Goal: Transaction & Acquisition: Purchase product/service

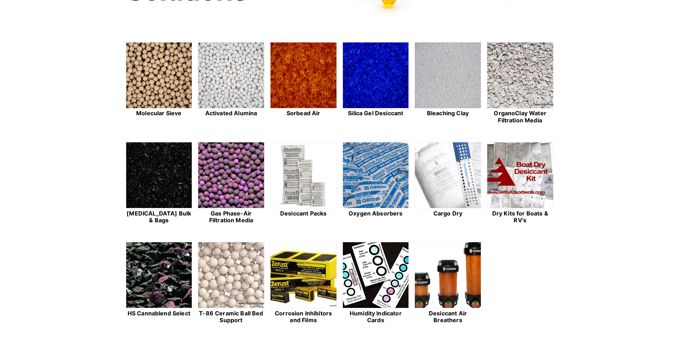
scroll to position [214, 0]
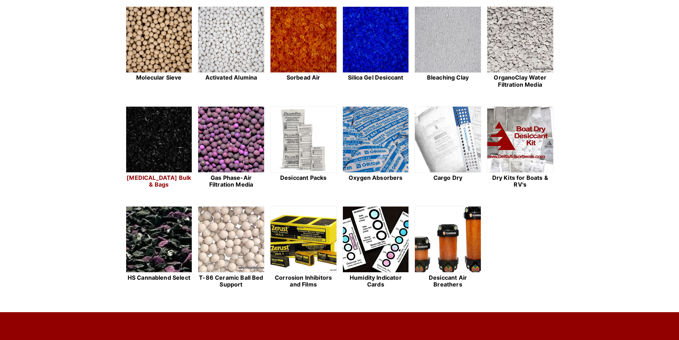
click at [144, 135] on img at bounding box center [159, 140] width 66 height 66
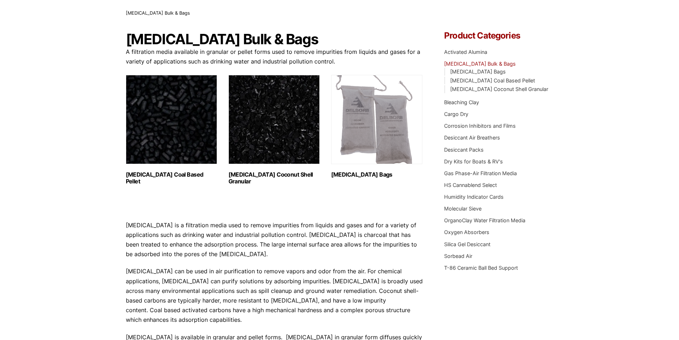
scroll to position [36, 0]
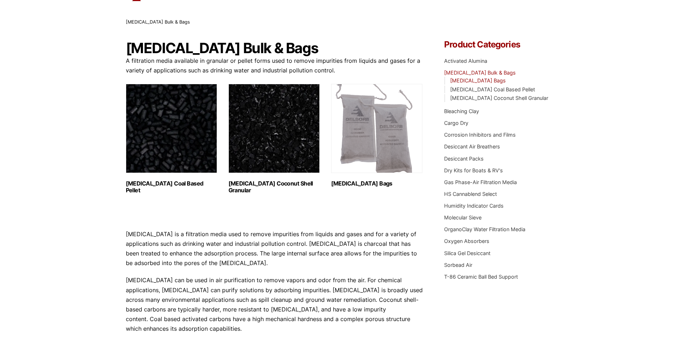
click at [497, 81] on link "[MEDICAL_DATA] Bags" at bounding box center [478, 80] width 56 height 6
click at [166, 129] on img "Visit product category Activated Carbon Coal Based Pellet" at bounding box center [171, 128] width 91 height 89
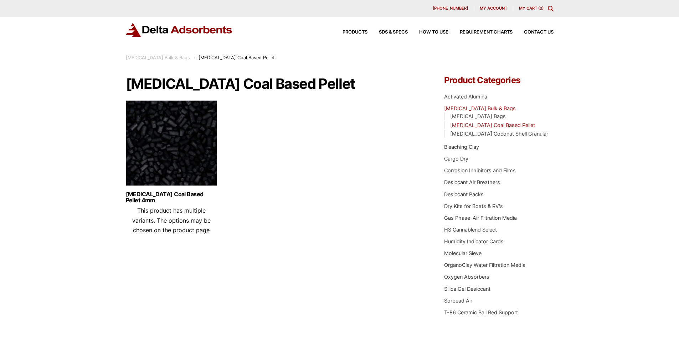
click at [183, 150] on img at bounding box center [171, 144] width 91 height 89
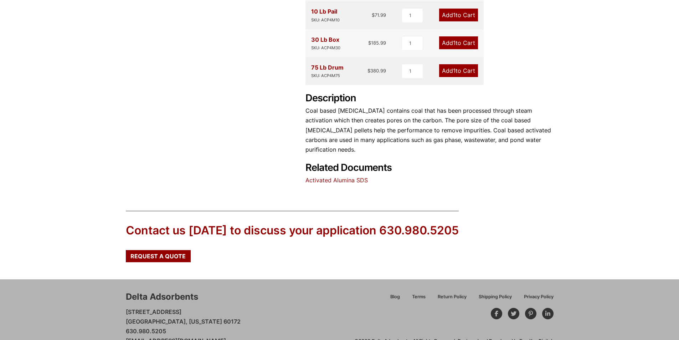
scroll to position [256, 0]
